Goal: Communication & Community: Answer question/provide support

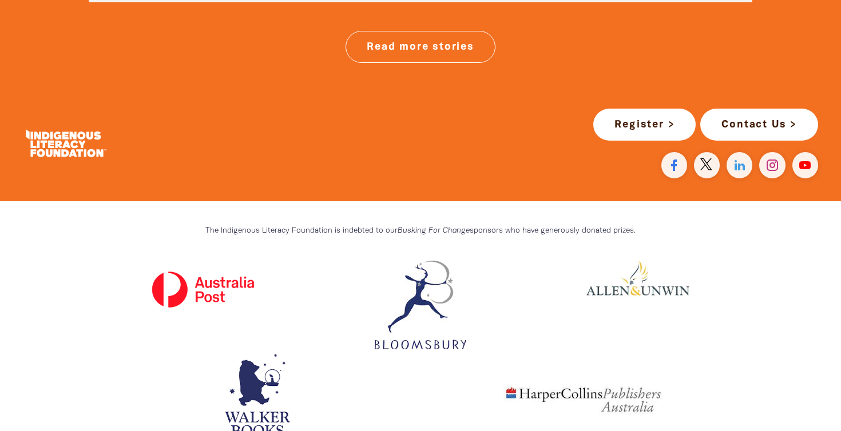
scroll to position [3002, 0]
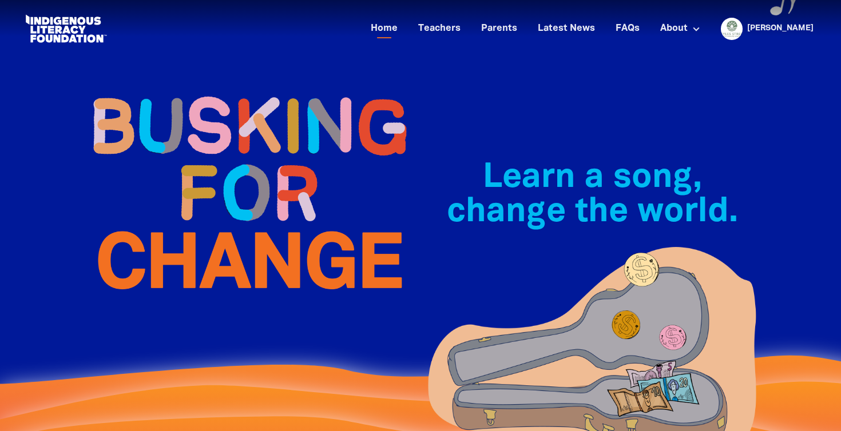
scroll to position [0, 0]
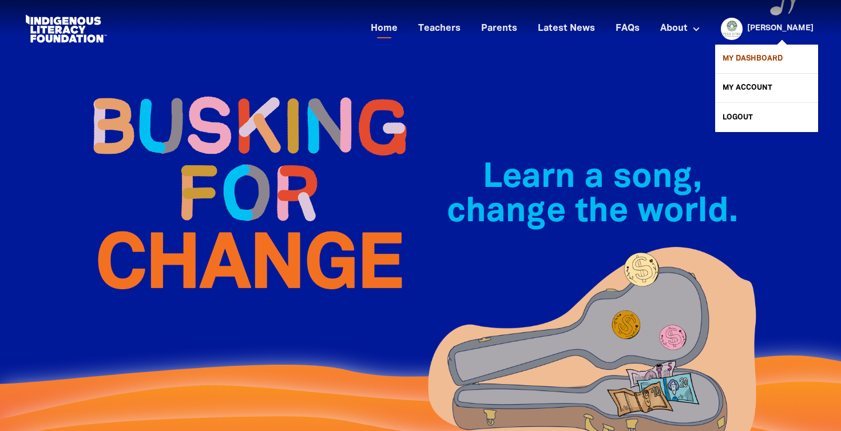
click at [753, 55] on link "My Dashboard" at bounding box center [766, 59] width 103 height 29
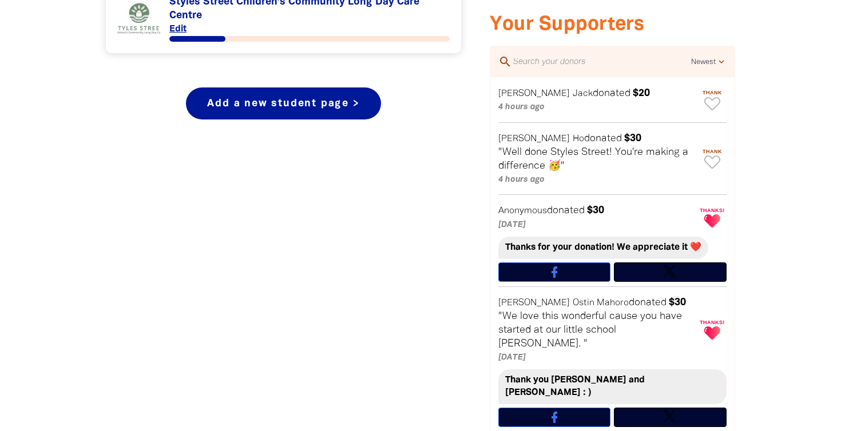
scroll to position [546, 0]
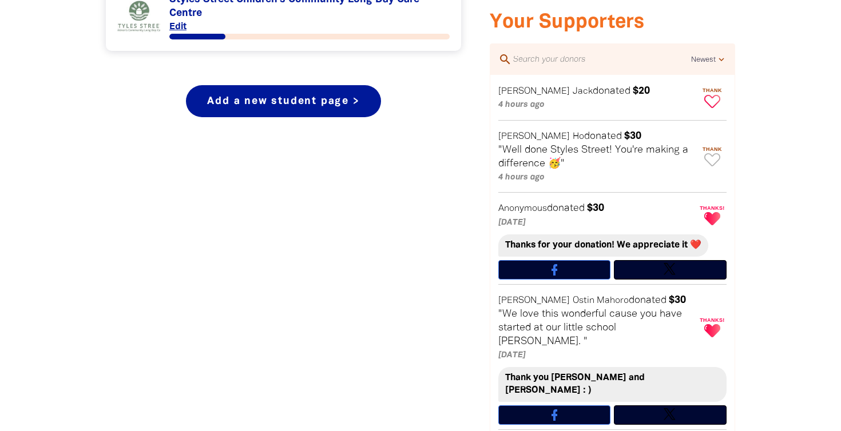
click at [714, 97] on icon "Paginated content" at bounding box center [712, 101] width 16 height 13
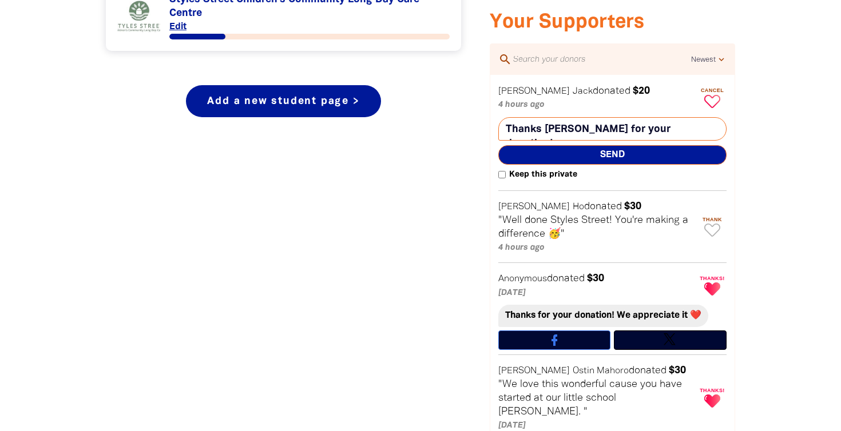
drag, startPoint x: 507, startPoint y: 129, endPoint x: 723, endPoint y: 138, distance: 215.8
click at [723, 138] on div "Thanks [PERSON_NAME] for your donation! keyboard_return Send" at bounding box center [612, 140] width 228 height 47
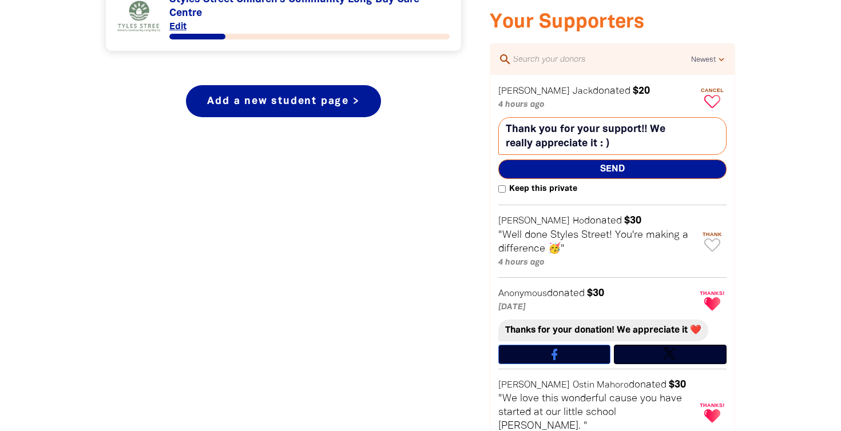
type textarea "Thank you for your support!! We really appreciate it : )"
click at [643, 168] on span "Send" at bounding box center [612, 169] width 228 height 19
click at [715, 241] on icon "Paginated content" at bounding box center [712, 244] width 16 height 13
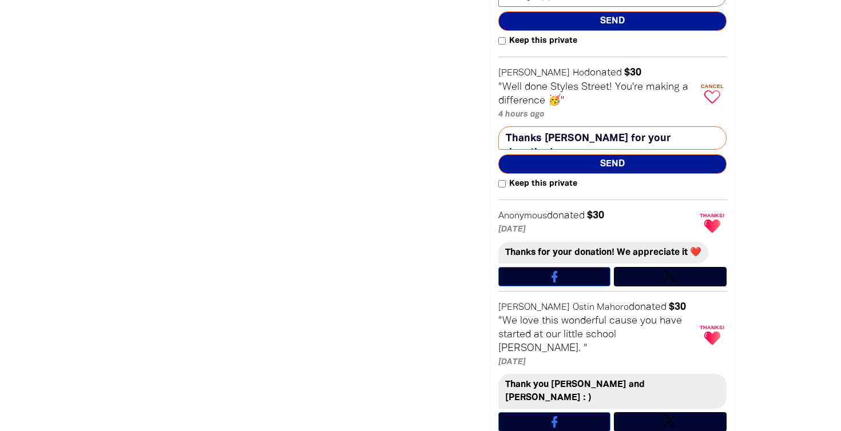
scroll to position [668, 0]
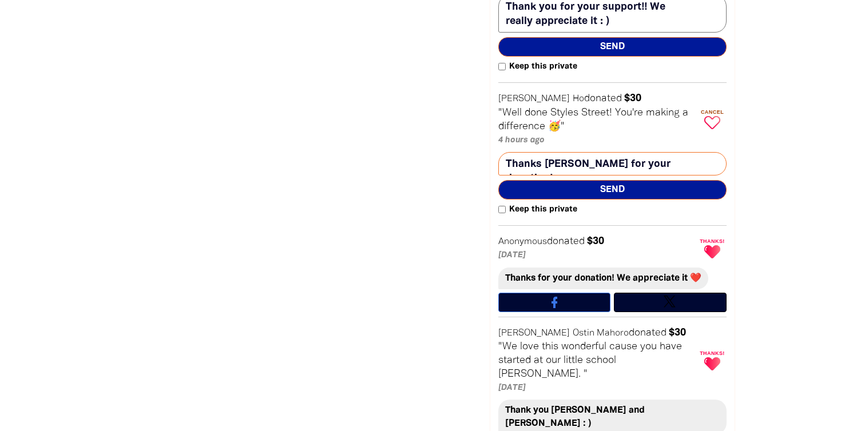
drag, startPoint x: 677, startPoint y: 161, endPoint x: 395, endPoint y: 165, distance: 281.4
click at [395, 165] on div "Manage your organisation page Click on your school link below: Link to [GEOGRAP…" at bounding box center [420, 222] width 686 height 912
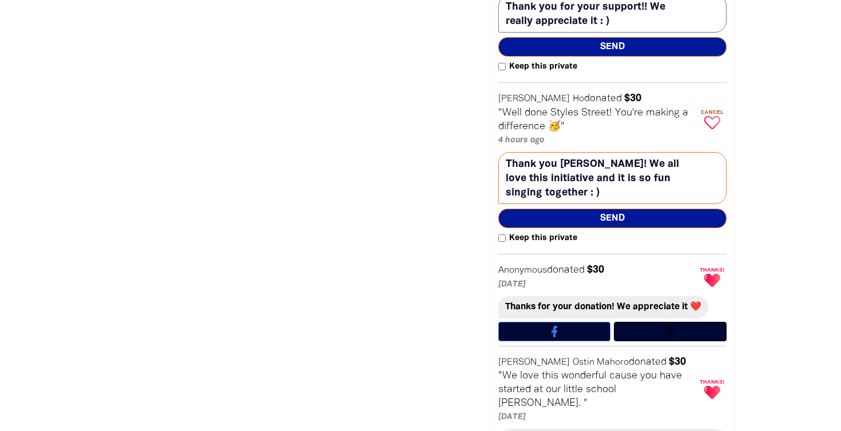
type textarea "Thank you [PERSON_NAME]! We all love this initiative and it is so fun singing t…"
click at [579, 211] on span "Send" at bounding box center [612, 218] width 228 height 19
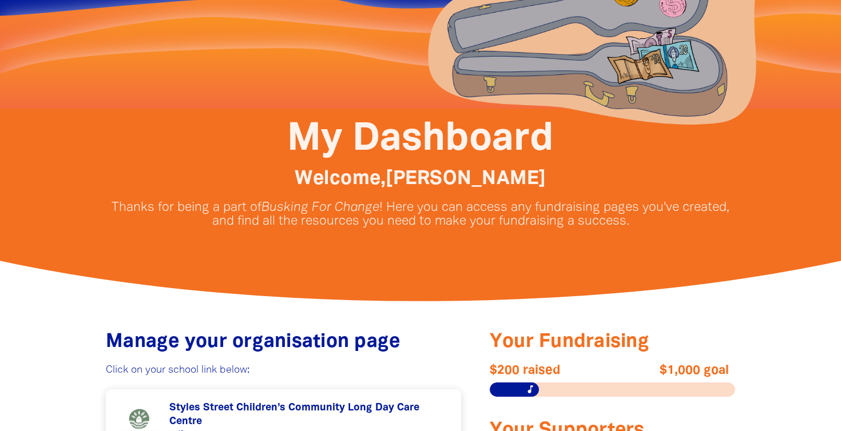
scroll to position [98, 0]
